Goal: Task Accomplishment & Management: Manage account settings

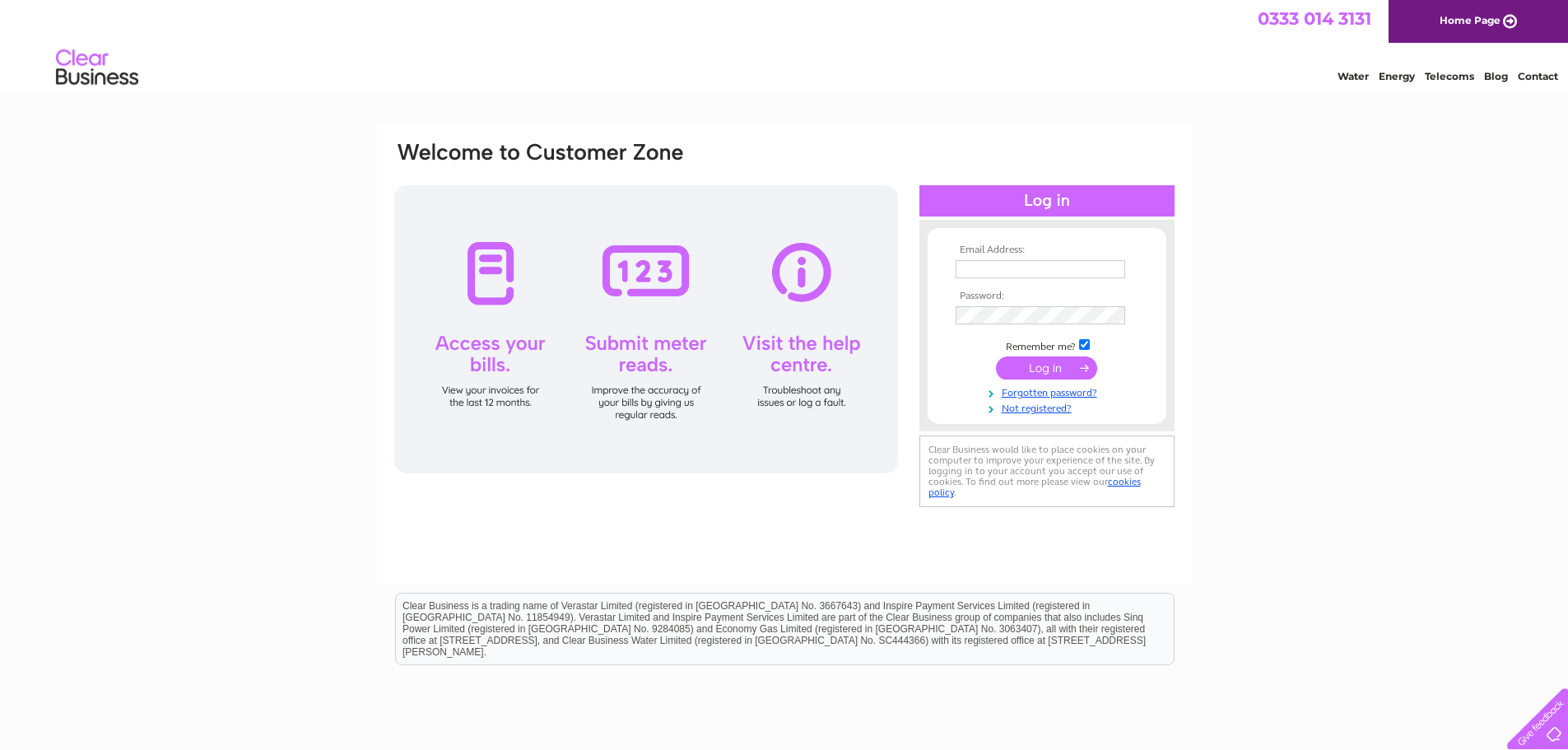
type input "beth@gregoryplumbers.com"
click at [1053, 370] on input "submit" at bounding box center [1047, 368] width 101 height 23
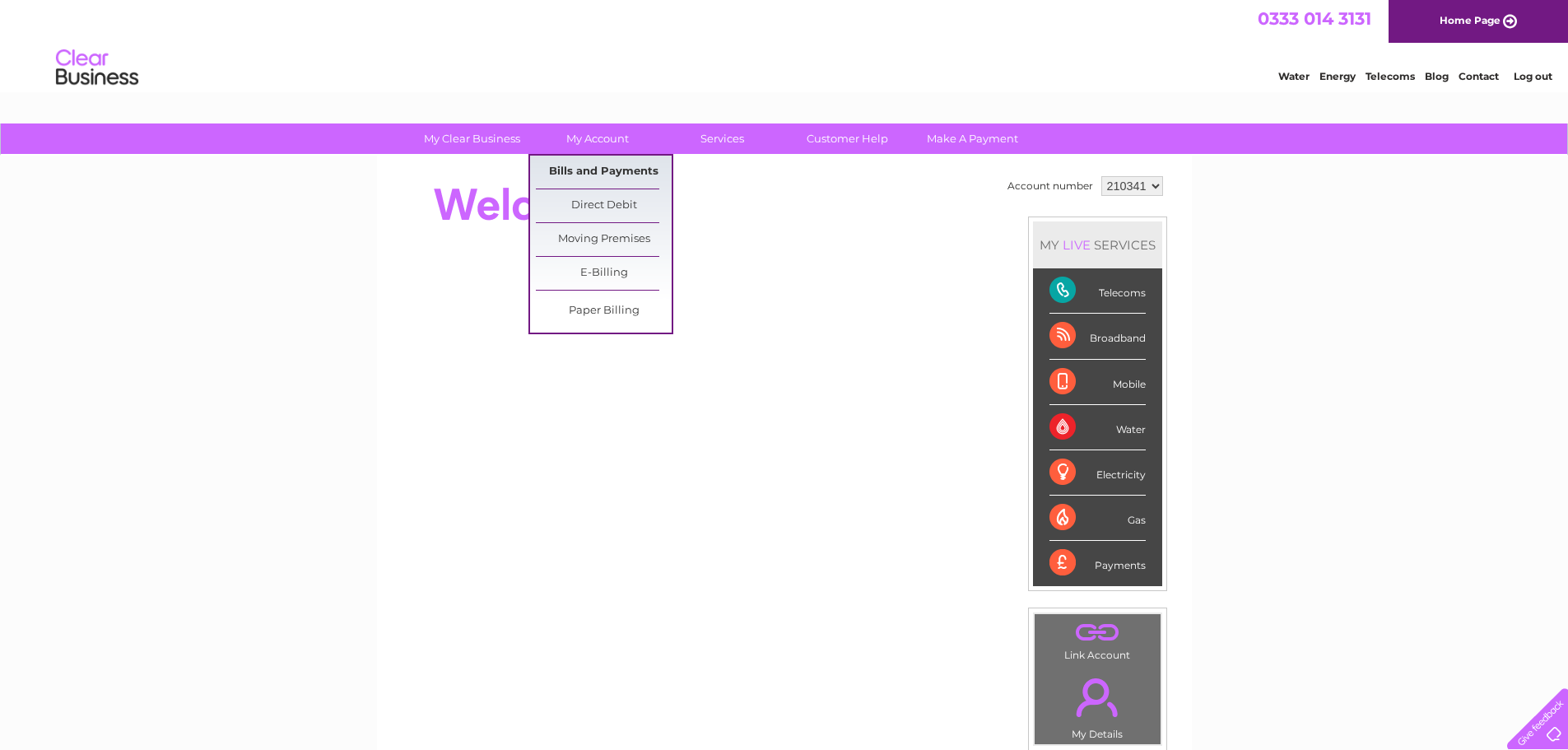
click at [604, 176] on link "Bills and Payments" at bounding box center [604, 172] width 136 height 33
